Goal: Task Accomplishment & Management: Manage account settings

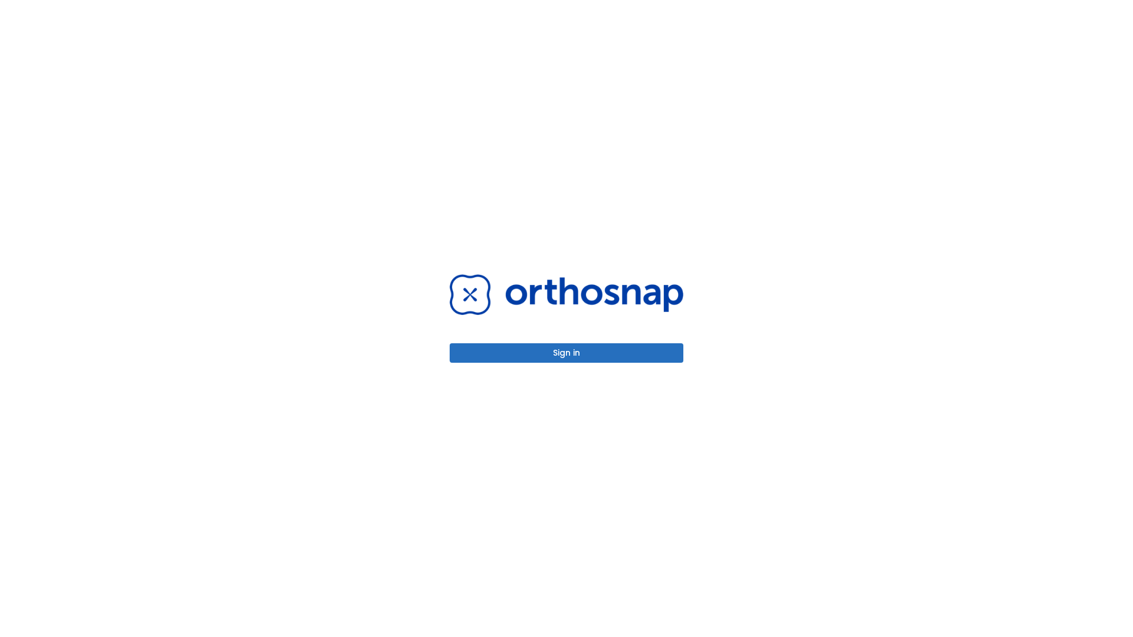
click at [567, 353] on button "Sign in" at bounding box center [567, 352] width 234 height 19
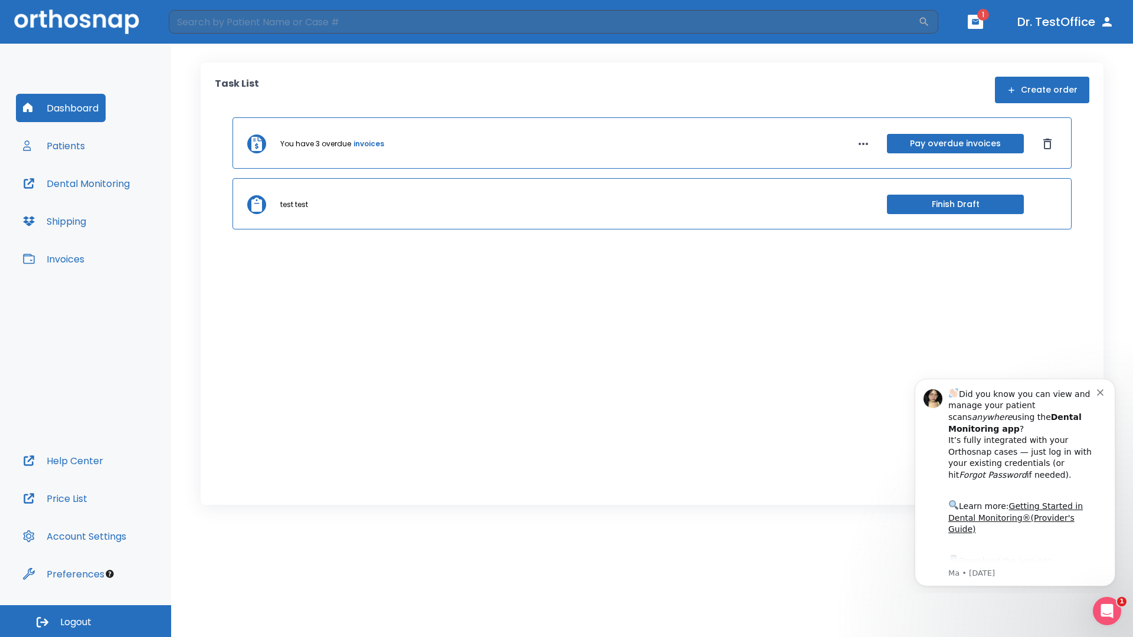
click at [86, 621] on span "Logout" at bounding box center [75, 622] width 31 height 13
